Goal: Obtain resource: Download file/media

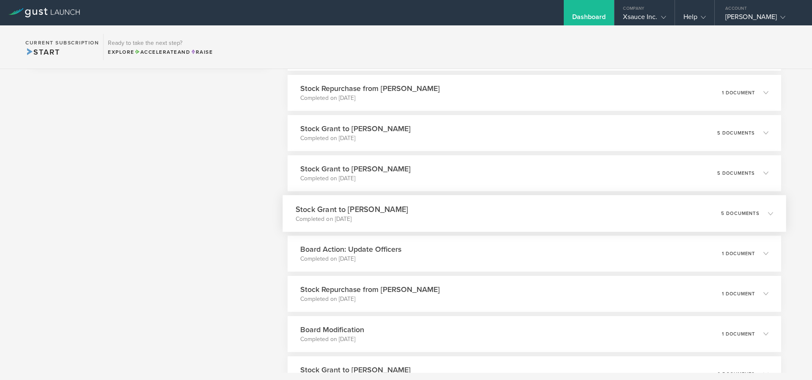
scroll to position [559, 0]
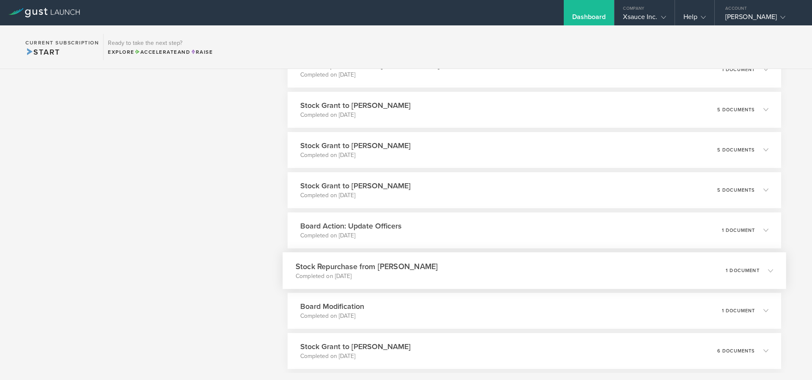
click at [769, 270] on polyline at bounding box center [771, 270] width 5 height 3
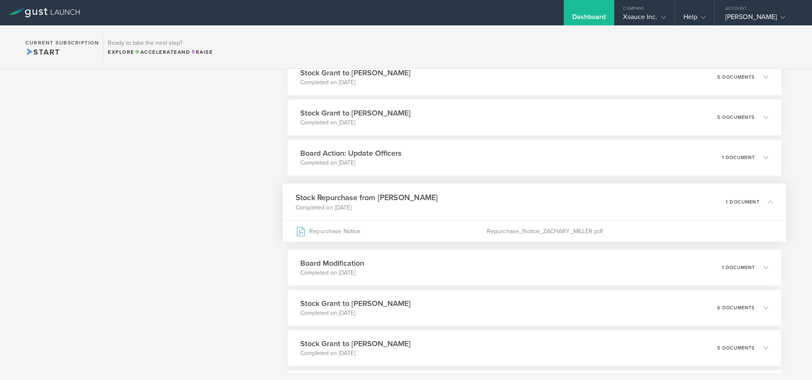
scroll to position [609, 0]
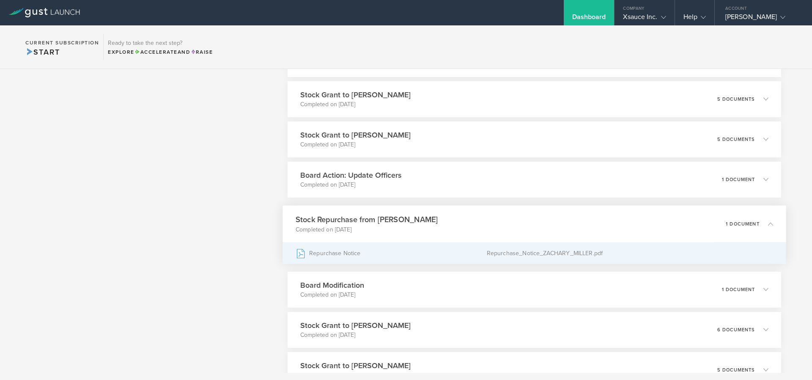
click at [487, 255] on div "Repurchase_Notice_ZACHARY_MILLER.pdf" at bounding box center [630, 252] width 287 height 21
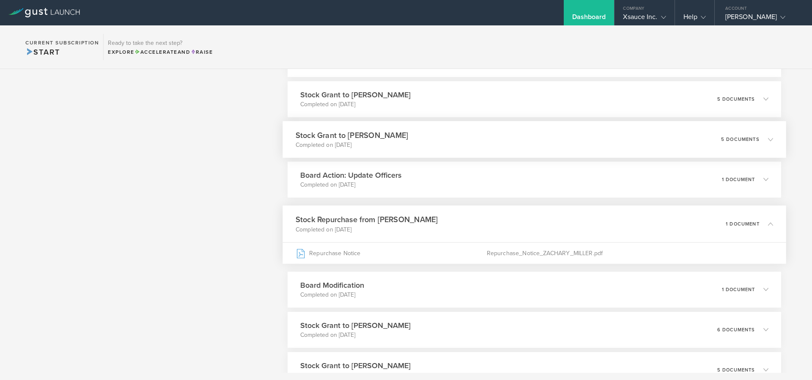
click at [760, 139] on icon at bounding box center [767, 139] width 14 height 8
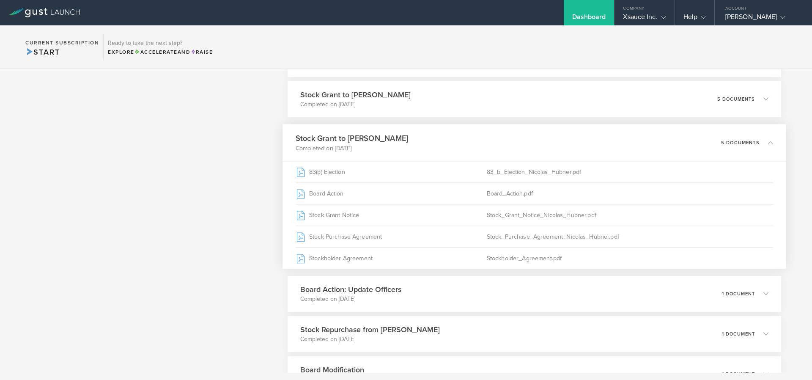
click at [771, 143] on div "Stock Grant to Nicolas Hubner Completed on Sep 16, 2025 5 documents" at bounding box center [535, 142] width 504 height 37
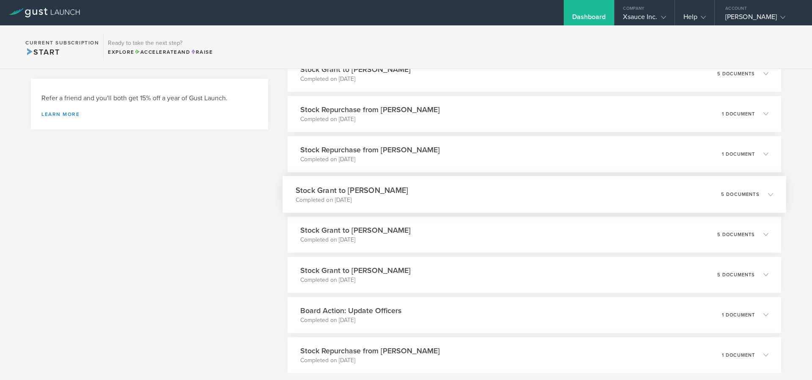
scroll to position [406, 0]
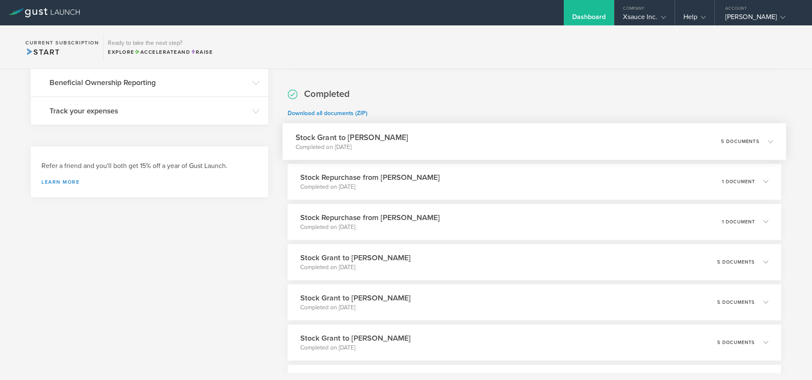
click at [761, 139] on icon at bounding box center [767, 142] width 14 height 8
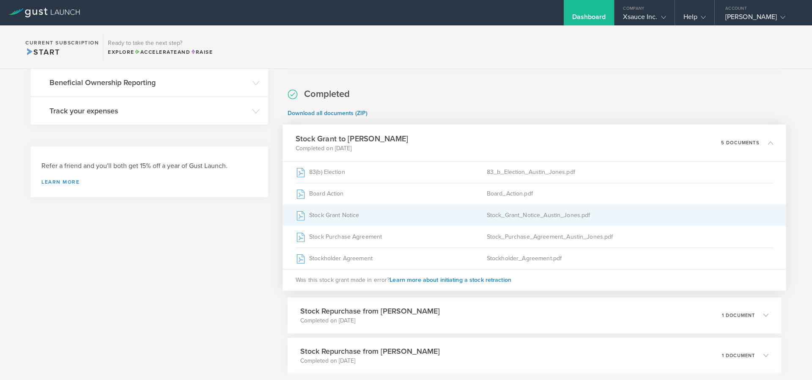
click at [348, 219] on div "Stock Grant Notice" at bounding box center [391, 214] width 191 height 21
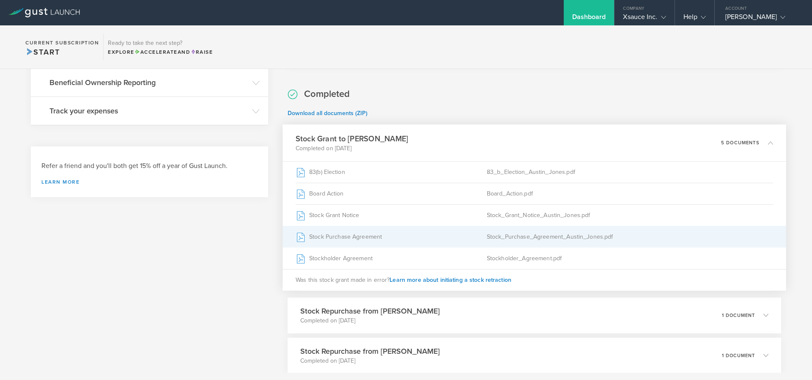
click at [447, 233] on div "Stock Purchase Agreement" at bounding box center [391, 236] width 191 height 21
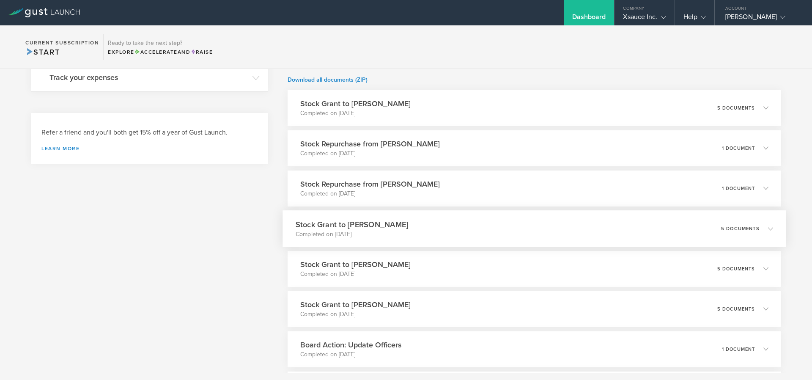
scroll to position [457, 0]
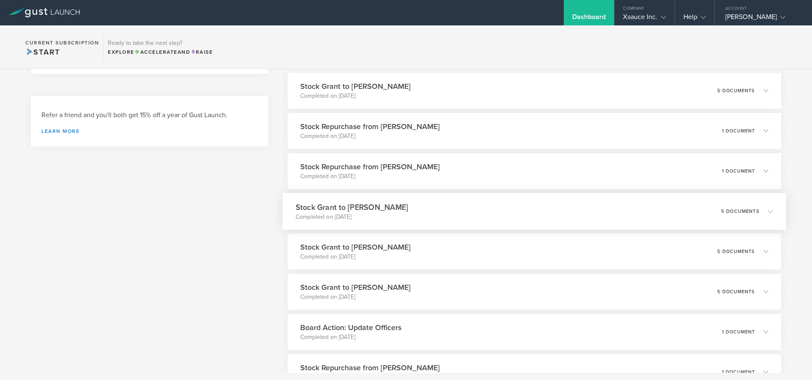
click at [766, 206] on div "5 documents" at bounding box center [747, 211] width 52 height 14
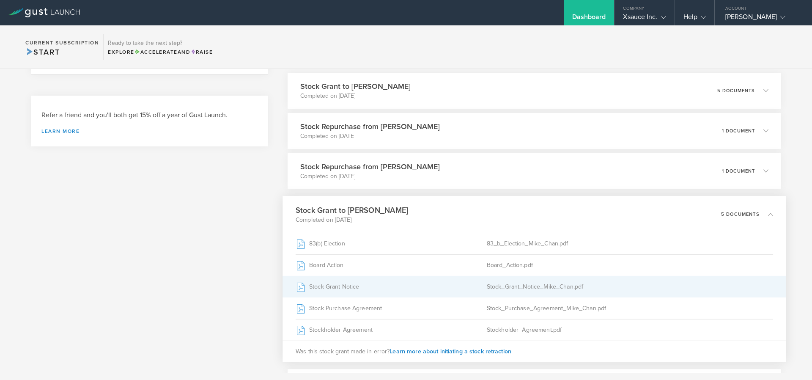
click at [560, 290] on div "Stock_Grant_Notice_Mike_Chan.pdf" at bounding box center [630, 286] width 287 height 21
